Goal: Information Seeking & Learning: Learn about a topic

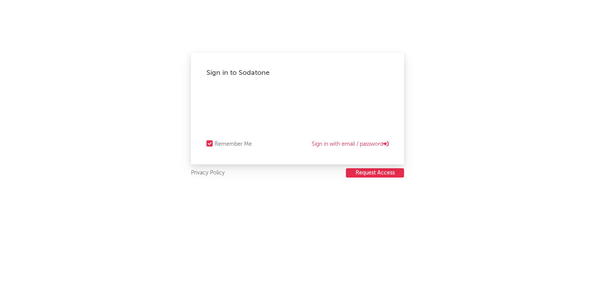
click at [306, 84] on div "Sign in to Sodatone Remember Me Sign in with email / password" at bounding box center [297, 109] width 213 height 112
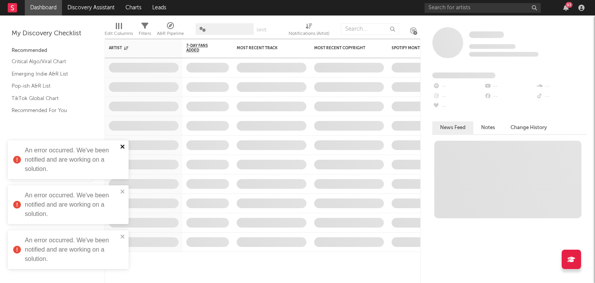
click at [123, 149] on icon "close" at bounding box center [122, 146] width 5 height 6
click at [122, 187] on div "An error occurred. We've been notified and are working on a solution." at bounding box center [68, 204] width 121 height 39
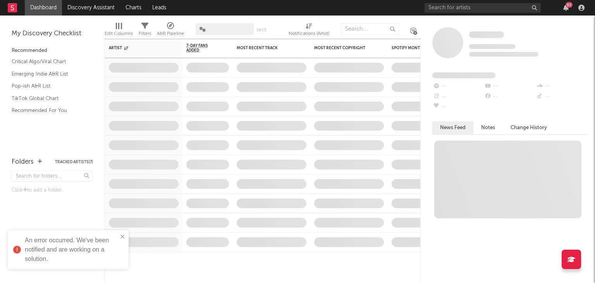
click at [119, 240] on div "An error occurred. We've been notified and are working on a solution." at bounding box center [65, 249] width 109 height 33
click at [567, 4] on div "93" at bounding box center [569, 5] width 7 height 6
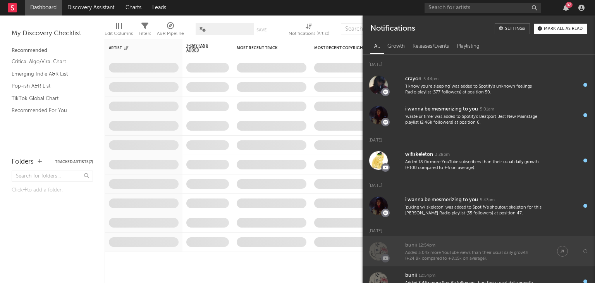
click at [406, 243] on div "bunii" at bounding box center [411, 245] width 12 height 9
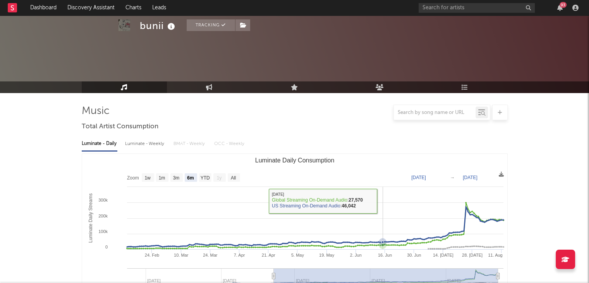
scroll to position [70, 0]
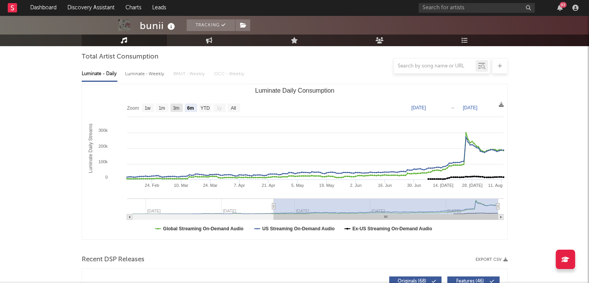
click at [176, 107] on text "3m" at bounding box center [176, 107] width 7 height 5
select select "3m"
type input "2025-05-12"
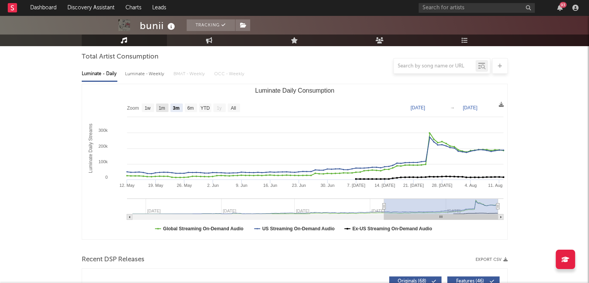
click at [166, 106] on rect "Luminate Daily Consumption" at bounding box center [162, 107] width 12 height 9
select select "1m"
type input "2025-07-12"
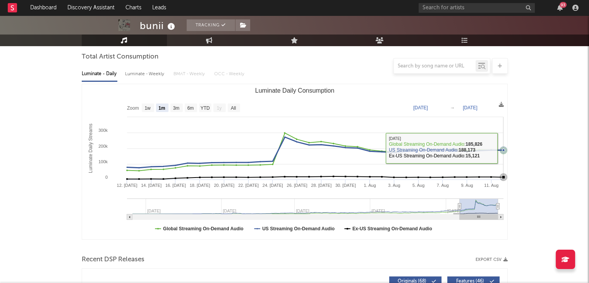
scroll to position [0, 0]
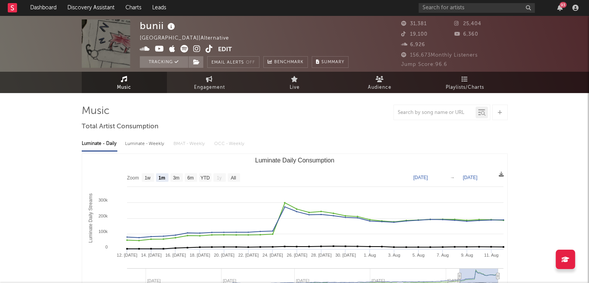
click at [564, 5] on div "93" at bounding box center [563, 5] width 7 height 6
click at [316, 119] on div at bounding box center [295, 112] width 426 height 15
click at [445, 8] on input "text" at bounding box center [477, 8] width 116 height 10
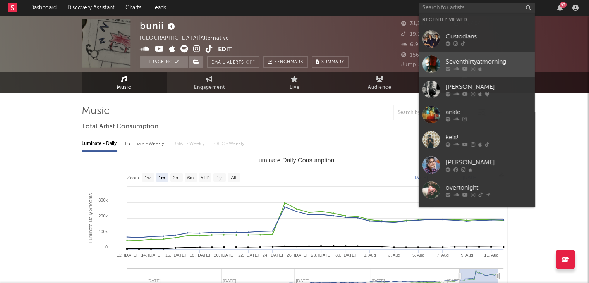
click at [483, 73] on link "Seventhirtyatmorning" at bounding box center [477, 64] width 116 height 25
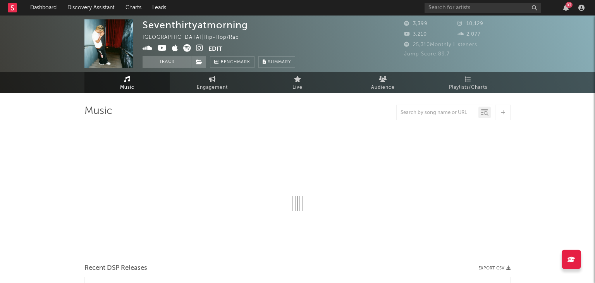
select select "1w"
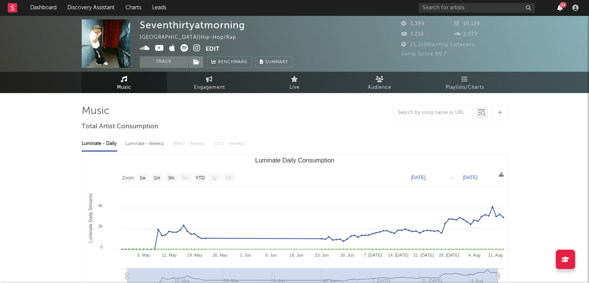
click at [559, 7] on icon "button" at bounding box center [559, 8] width 5 height 6
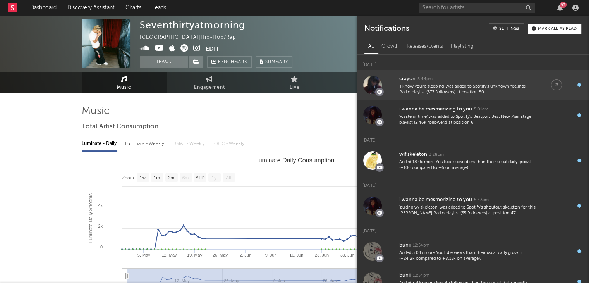
scroll to position [215, 0]
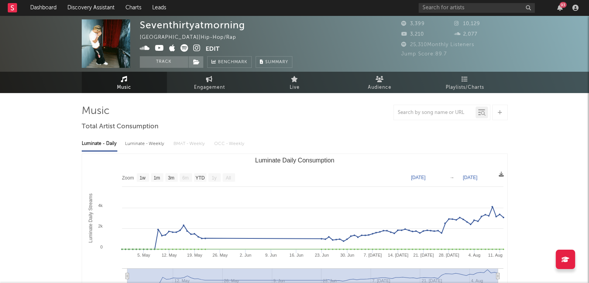
drag, startPoint x: 258, startPoint y: 135, endPoint x: 369, endPoint y: 59, distance: 134.2
click at [259, 134] on div "Luminate - Daily Luminate - Weekly BMAT - Weekly OCC - Weekly Zoom 1w 1m 3m 6m …" at bounding box center [295, 222] width 426 height 178
click at [446, 10] on input "text" at bounding box center [477, 8] width 116 height 10
type input "crayon"
click at [557, 5] on icon "button" at bounding box center [559, 8] width 5 height 6
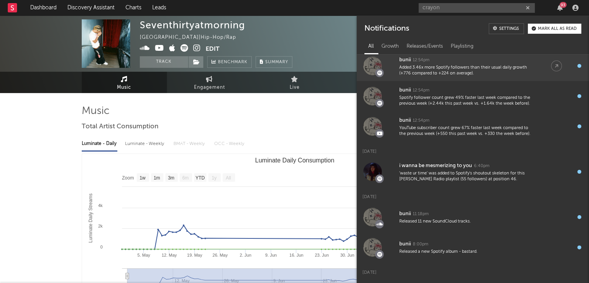
click at [371, 70] on div at bounding box center [372, 66] width 19 height 19
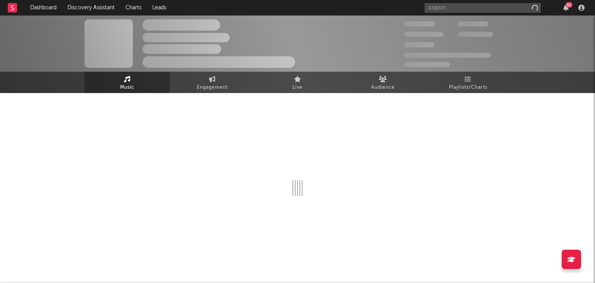
click at [349, 113] on div at bounding box center [297, 150] width 426 height 91
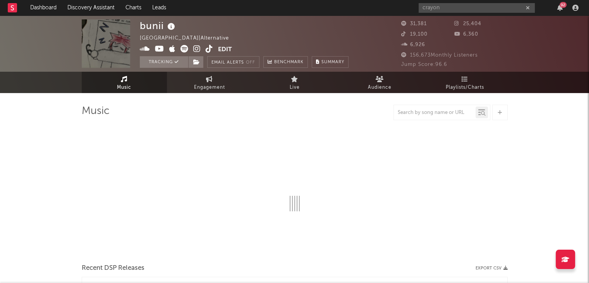
select select "6m"
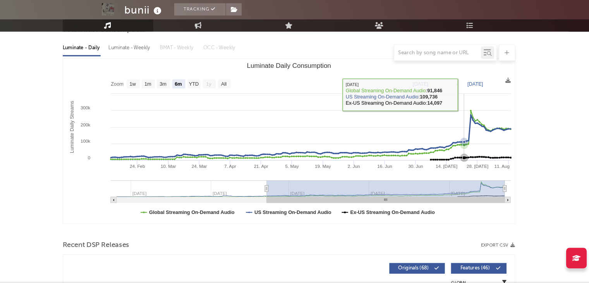
scroll to position [82, 0]
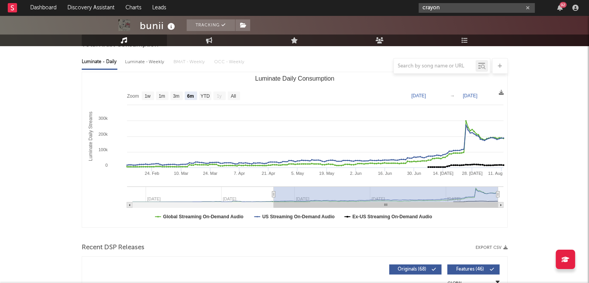
click at [452, 10] on input "crayon" at bounding box center [477, 8] width 116 height 10
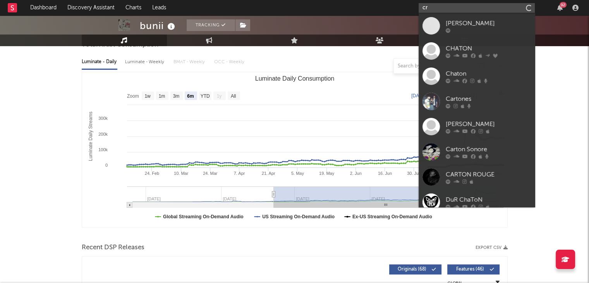
type input "c"
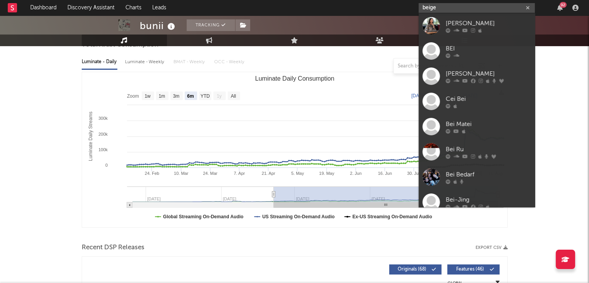
type input "beige"
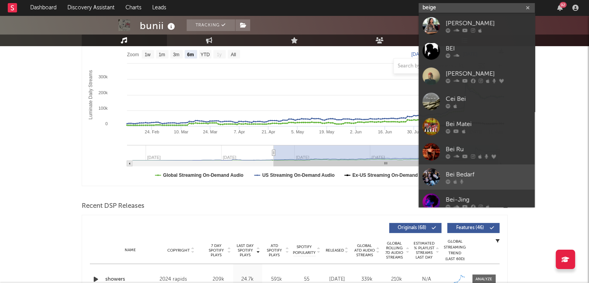
scroll to position [58, 0]
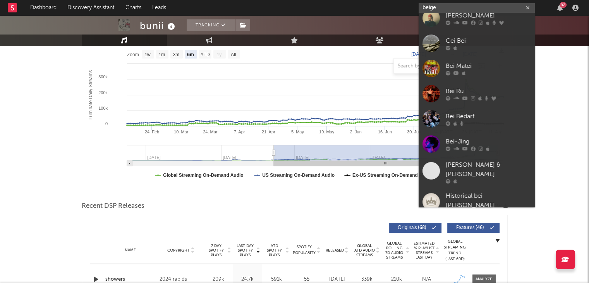
click at [457, 5] on input "beige" at bounding box center [477, 8] width 116 height 10
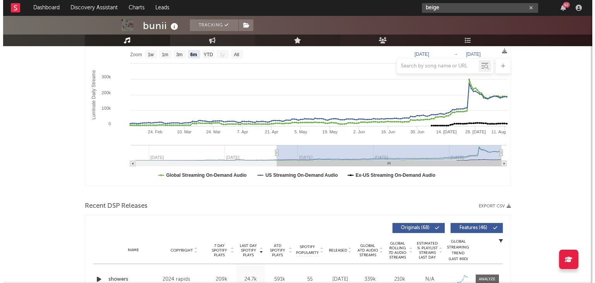
scroll to position [0, 0]
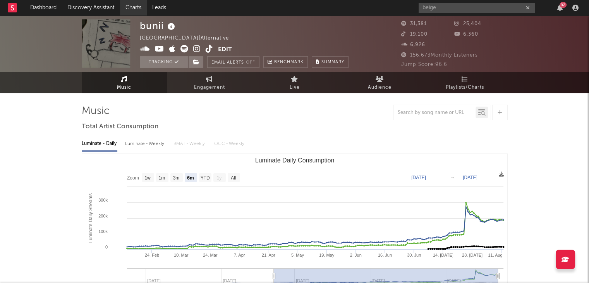
click at [139, 8] on link "Charts" at bounding box center [133, 7] width 27 height 15
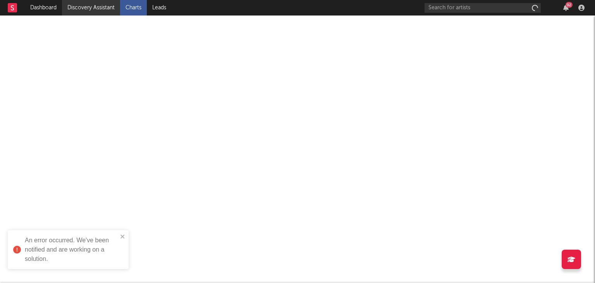
click at [102, 9] on link "Discovery Assistant" at bounding box center [91, 7] width 58 height 15
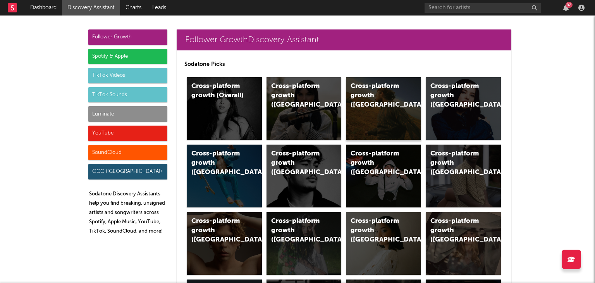
click at [378, 116] on div "Cross-platform growth (US)" at bounding box center [383, 108] width 75 height 63
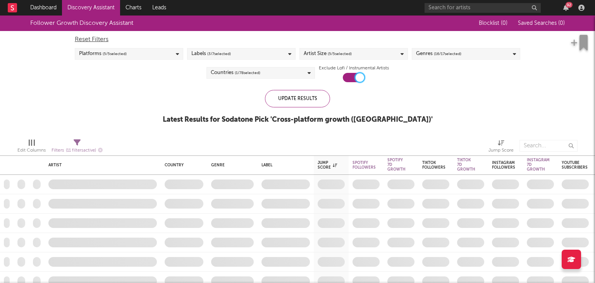
click at [347, 80] on div at bounding box center [354, 77] width 22 height 9
click at [349, 81] on div at bounding box center [354, 77] width 22 height 9
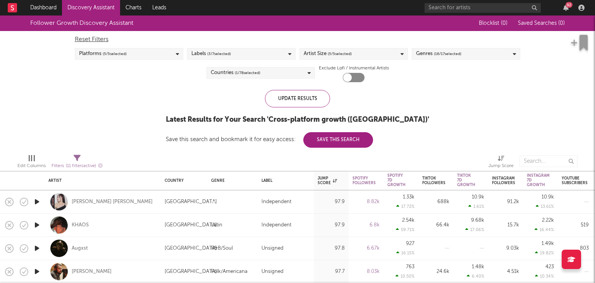
click at [349, 81] on div at bounding box center [354, 77] width 22 height 9
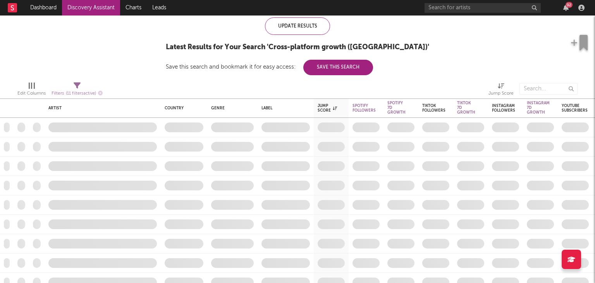
checkbox input "true"
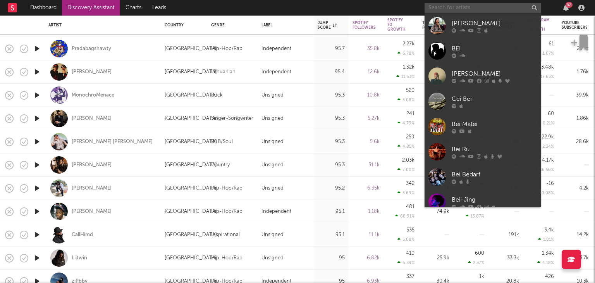
click at [443, 9] on input "text" at bounding box center [483, 8] width 116 height 10
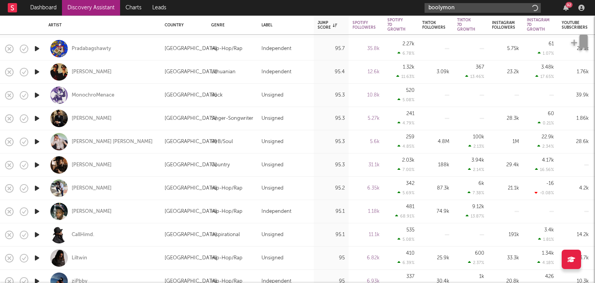
click at [471, 6] on input "boolymon" at bounding box center [483, 8] width 116 height 10
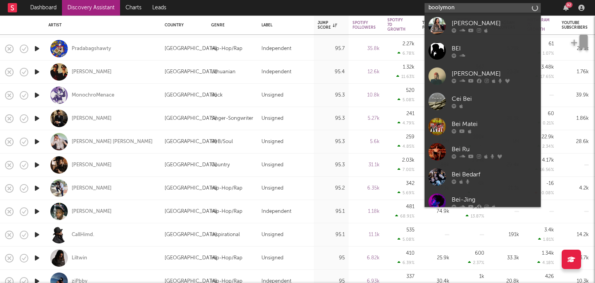
click at [471, 6] on input "boolymon" at bounding box center [483, 8] width 116 height 10
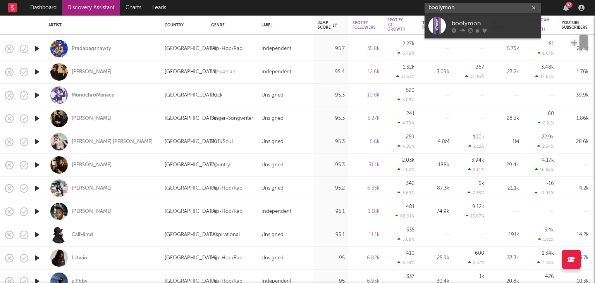
click at [471, 6] on input "boolymon" at bounding box center [483, 8] width 116 height 10
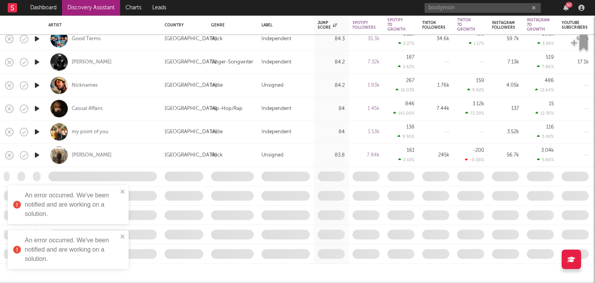
click at [127, 189] on div "An error occurred. We've been notified and are working on a solution." at bounding box center [68, 204] width 121 height 39
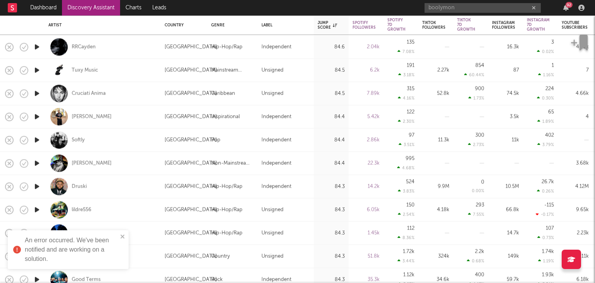
click at [119, 234] on div "An error occurred. We've been notified and are working on a solution." at bounding box center [65, 249] width 109 height 33
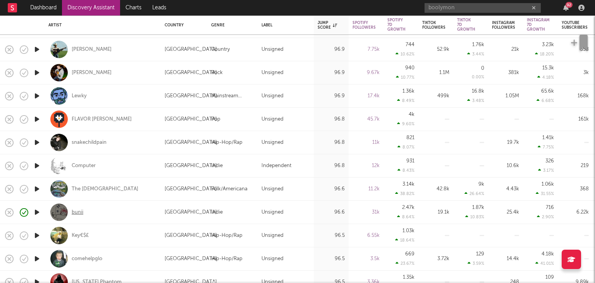
click at [81, 210] on div "bunii" at bounding box center [78, 212] width 12 height 7
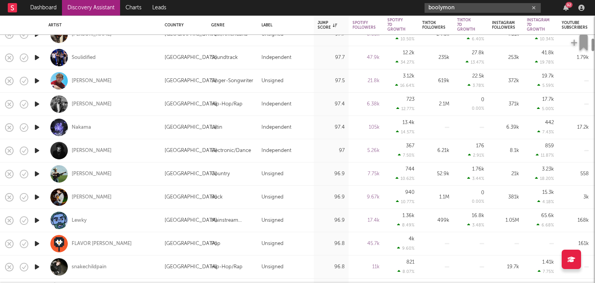
click at [473, 10] on input "boolymon" at bounding box center [483, 8] width 116 height 10
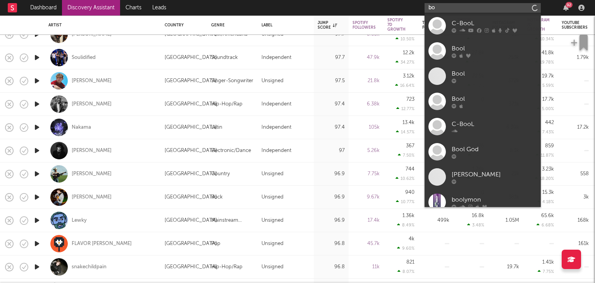
type input "b"
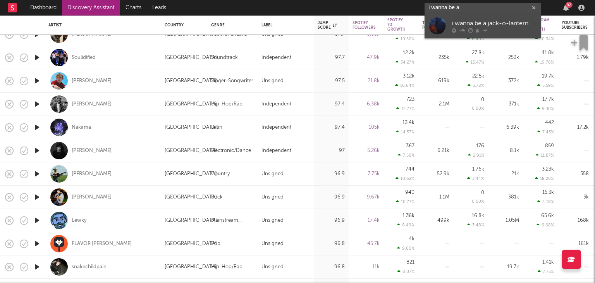
type input "i wanna be a"
click at [474, 20] on div "i wanna be a jack-o-lantern" at bounding box center [494, 23] width 85 height 9
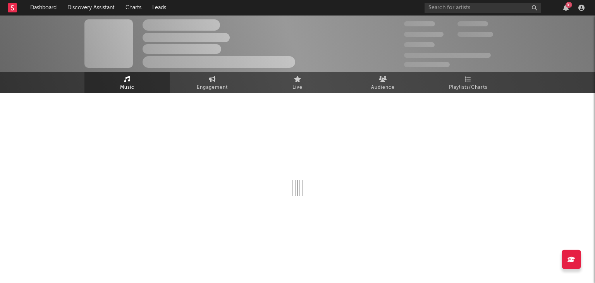
select select "6m"
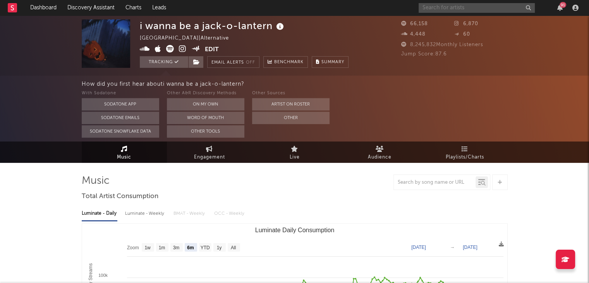
click at [442, 4] on input "text" at bounding box center [477, 8] width 116 height 10
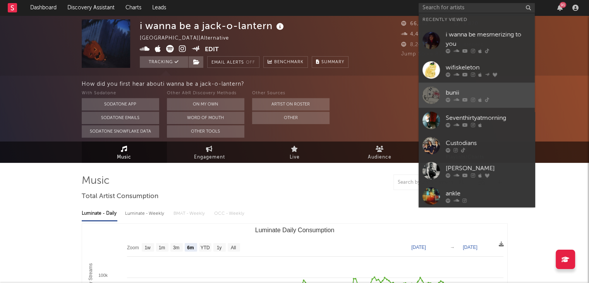
click at [463, 88] on div "bunii" at bounding box center [488, 92] width 85 height 9
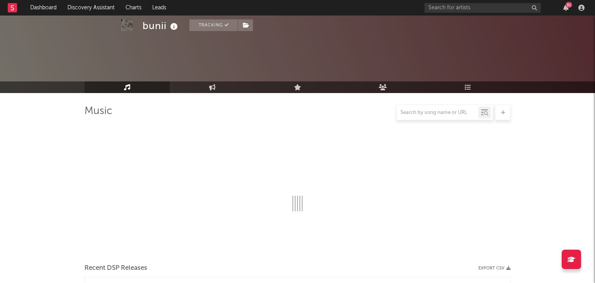
select select "6m"
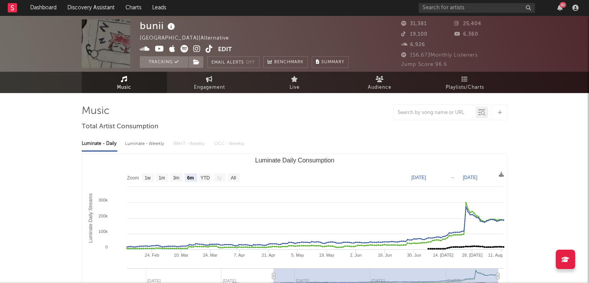
click at [564, 7] on div "91" at bounding box center [563, 5] width 7 height 6
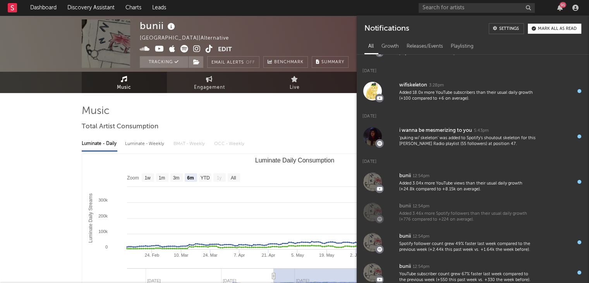
scroll to position [70, 0]
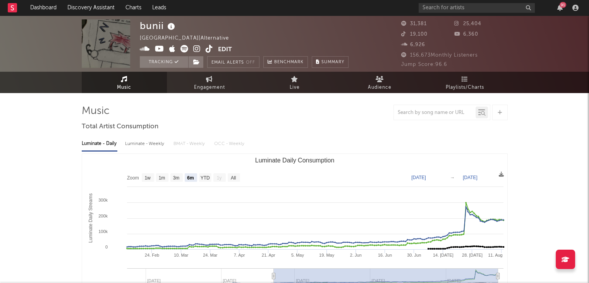
click at [320, 145] on div "Luminate - Daily Luminate - Weekly BMAT - Weekly OCC - Weekly" at bounding box center [295, 143] width 426 height 13
click at [453, 8] on input "text" at bounding box center [477, 8] width 116 height 10
type input "beige"
click at [555, 3] on div "beige 91" at bounding box center [500, 7] width 163 height 15
click at [559, 6] on icon "button" at bounding box center [559, 8] width 5 height 6
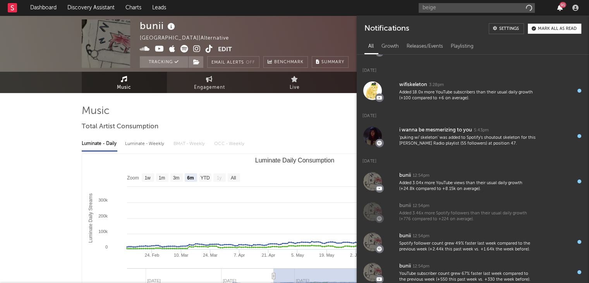
click at [559, 6] on icon "button" at bounding box center [559, 8] width 5 height 6
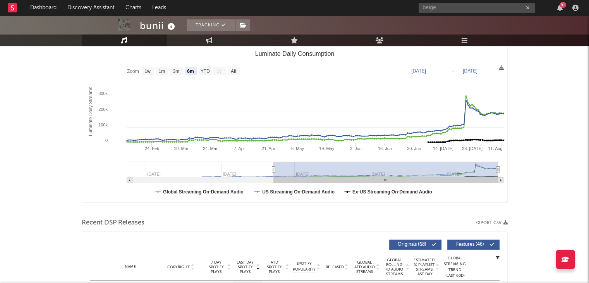
scroll to position [0, 0]
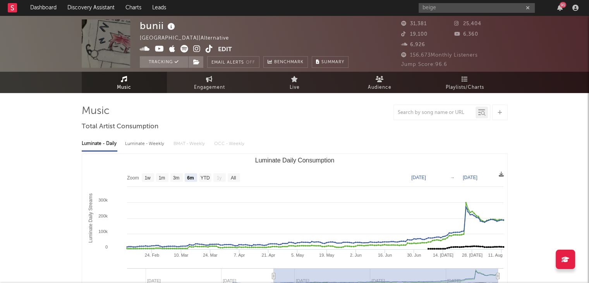
click at [562, 5] on div "91" at bounding box center [563, 5] width 7 height 6
click at [291, 105] on div at bounding box center [295, 112] width 426 height 15
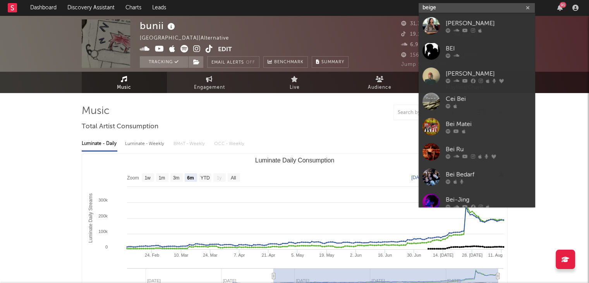
click at [438, 10] on input "beige" at bounding box center [477, 8] width 116 height 10
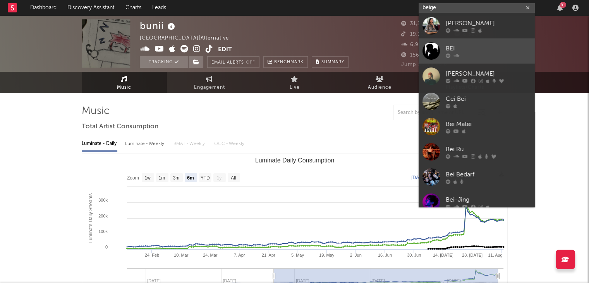
scroll to position [58, 0]
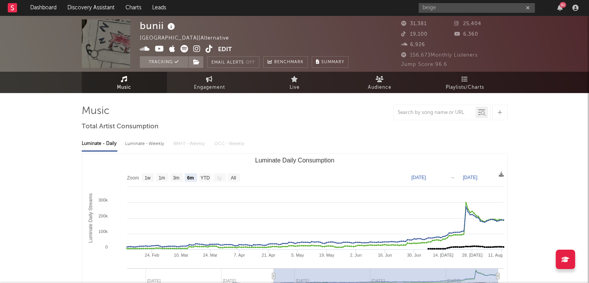
click at [561, 11] on div "beige 91" at bounding box center [500, 7] width 163 height 15
click at [561, 5] on div "91" at bounding box center [563, 5] width 7 height 6
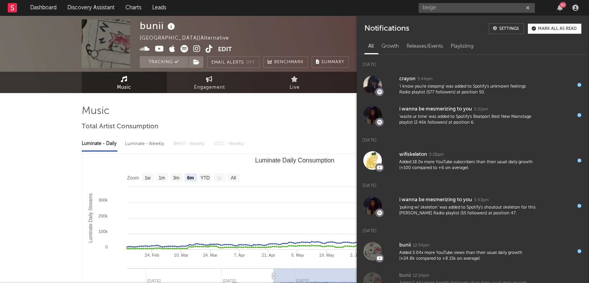
click at [561, 5] on div "91" at bounding box center [563, 5] width 7 height 6
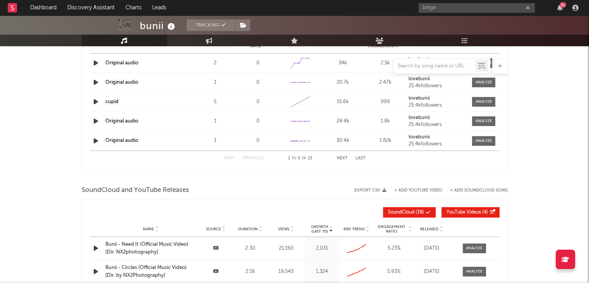
scroll to position [716, 0]
click at [33, 11] on link "Dashboard" at bounding box center [43, 7] width 37 height 15
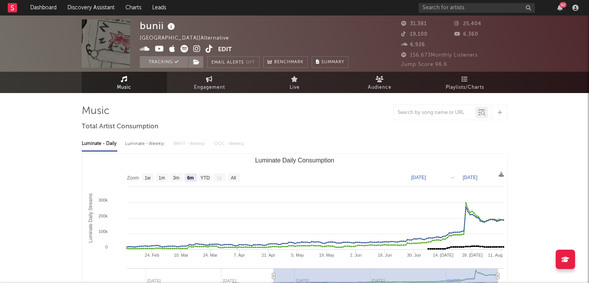
select select "6m"
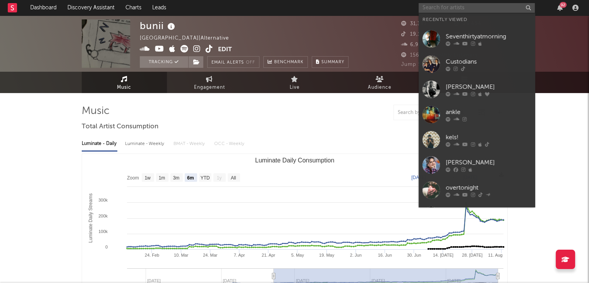
click at [492, 3] on input "text" at bounding box center [477, 8] width 116 height 10
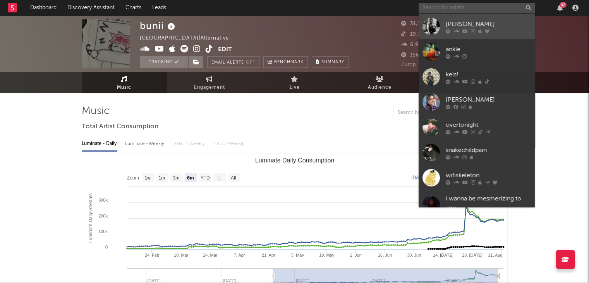
scroll to position [77, 0]
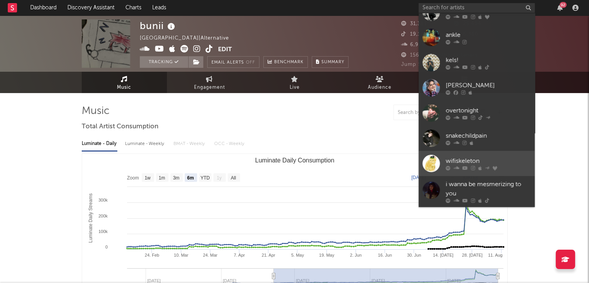
click at [486, 160] on div "wifiskeleton" at bounding box center [488, 160] width 85 height 9
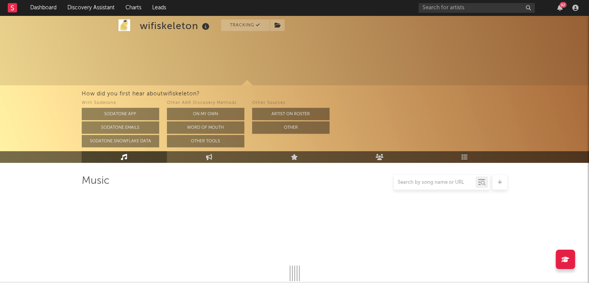
select select "6m"
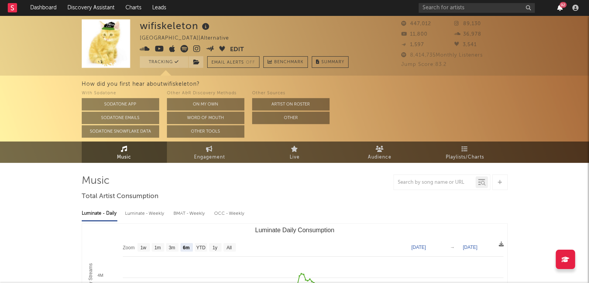
click at [561, 8] on icon "button" at bounding box center [559, 8] width 5 height 6
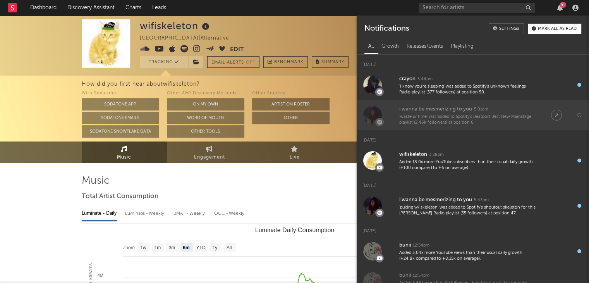
click at [367, 113] on div at bounding box center [372, 115] width 19 height 19
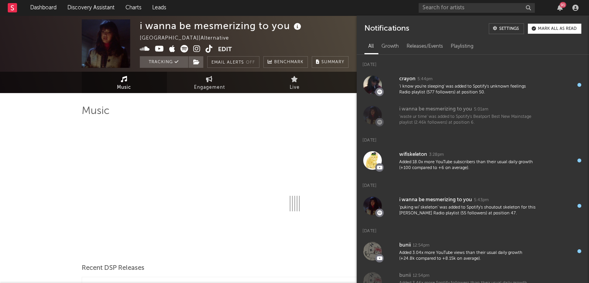
click at [351, 117] on div at bounding box center [295, 112] width 426 height 15
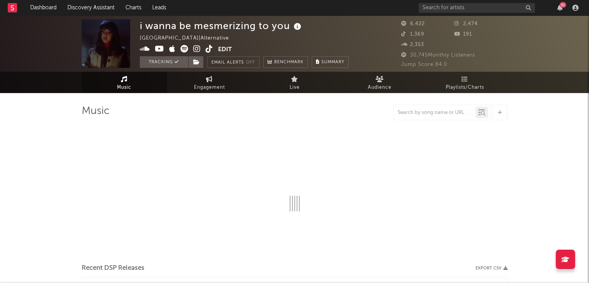
select select "6m"
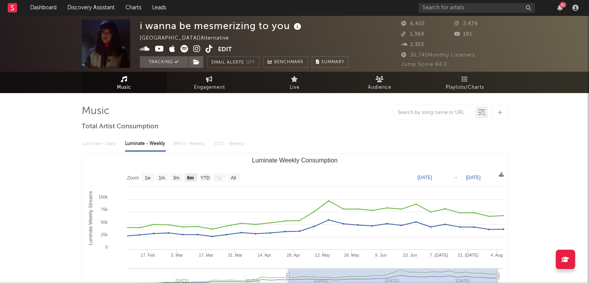
click at [563, 8] on div "91" at bounding box center [560, 8] width 12 height 6
click at [558, 8] on icon "button" at bounding box center [559, 8] width 5 height 6
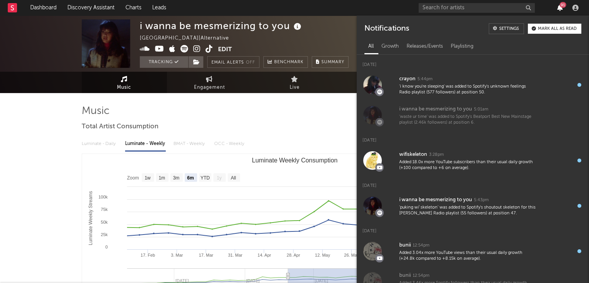
click at [558, 8] on icon "button" at bounding box center [559, 8] width 5 height 6
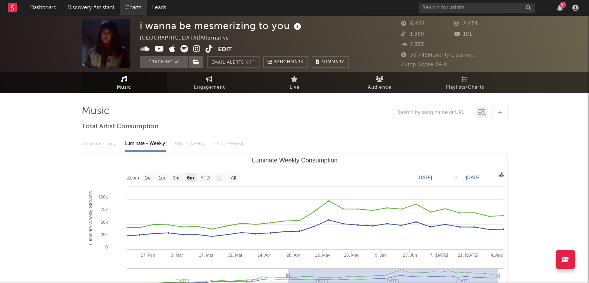
click at [144, 9] on link "Charts" at bounding box center [133, 7] width 27 height 15
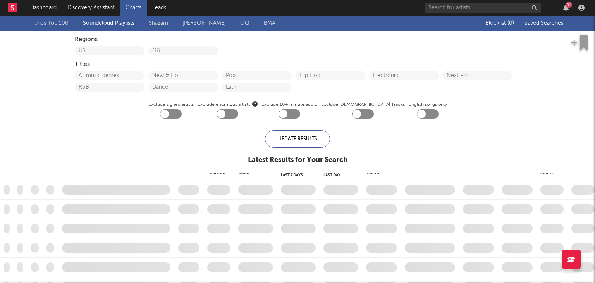
checkbox input "true"
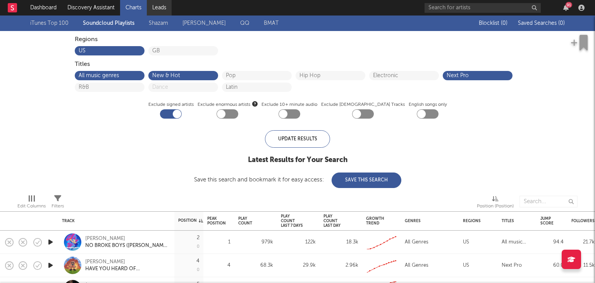
click at [164, 11] on link "Leads" at bounding box center [159, 7] width 25 height 15
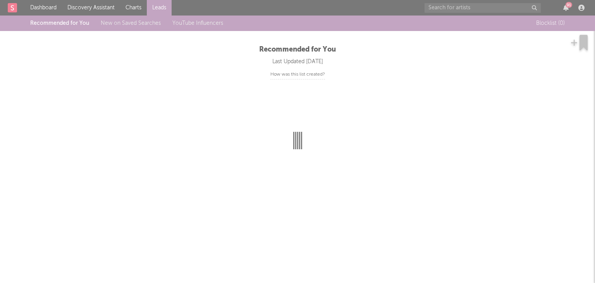
click at [132, 7] on div at bounding box center [297, 141] width 595 height 283
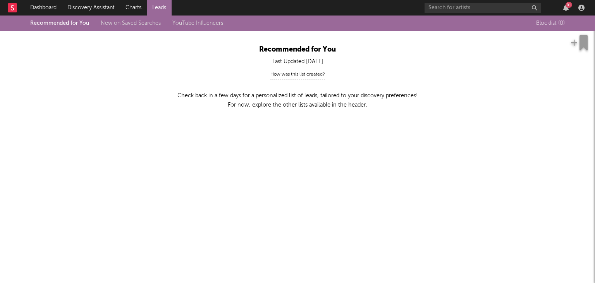
click at [132, 7] on link "Charts" at bounding box center [133, 7] width 27 height 15
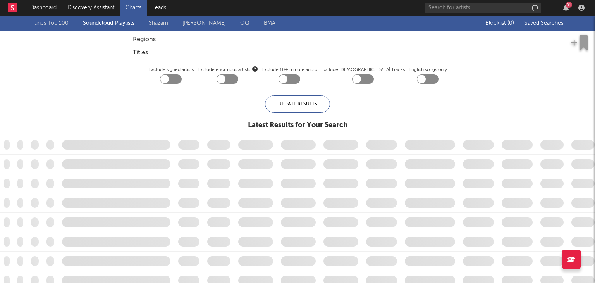
checkbox input "true"
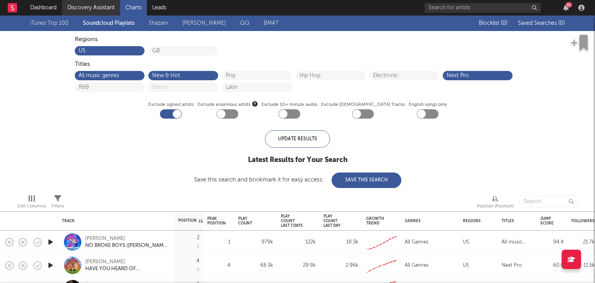
click at [86, 3] on link "Discovery Assistant" at bounding box center [91, 7] width 58 height 15
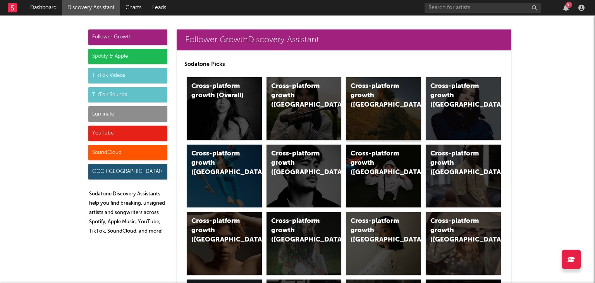
click at [377, 118] on div "Cross-platform growth (US)" at bounding box center [383, 108] width 75 height 63
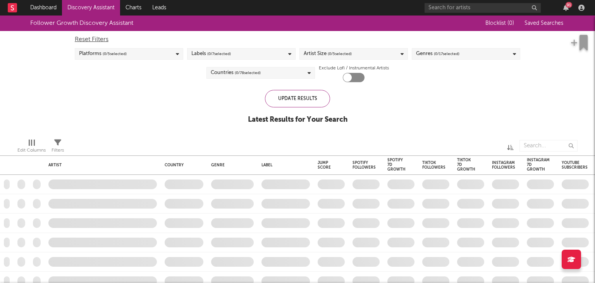
checkbox input "true"
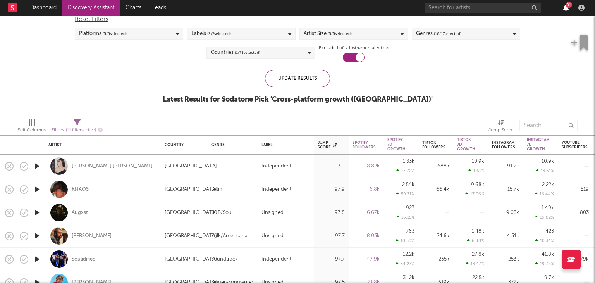
click at [565, 5] on icon "button" at bounding box center [565, 8] width 5 height 6
click at [177, 78] on div "Follower Growth Discovery Assistant Blocklist ( 0 ) Saved Searches ( 0 ) Reset …" at bounding box center [297, 53] width 595 height 117
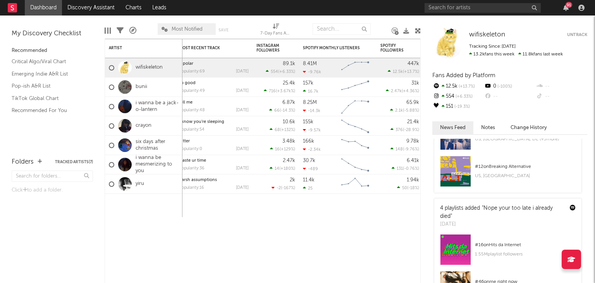
scroll to position [973, 0]
click at [487, 169] on div "# 12 on Breaking Alternative" at bounding box center [525, 166] width 101 height 9
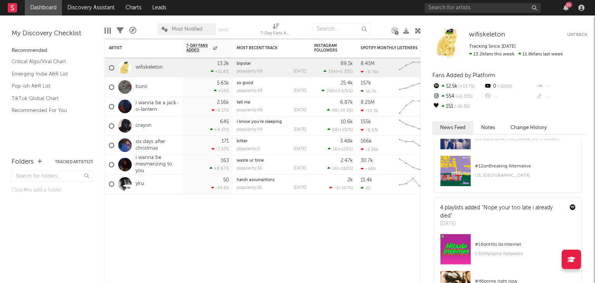
click at [569, 6] on div "91" at bounding box center [569, 5] width 7 height 6
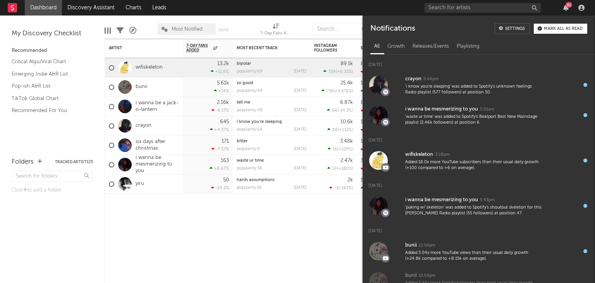
click at [569, 6] on div "91" at bounding box center [569, 5] width 7 height 6
